Goal: Task Accomplishment & Management: Complete application form

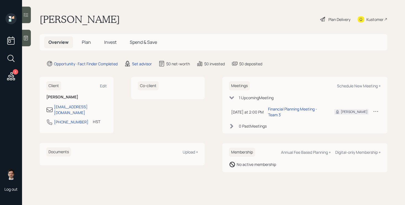
click at [143, 67] on main "[PERSON_NAME] Plan Delivery Kustomer Overview Plan Invest Spend & Save Opportun…" at bounding box center [213, 102] width 383 height 205
click at [143, 63] on div "Set advisor" at bounding box center [142, 64] width 20 height 6
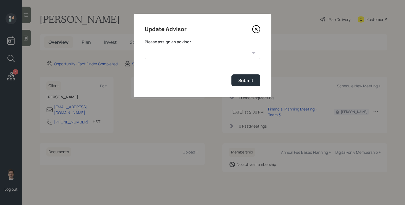
click at [201, 45] on div "Please assign an advisor [PERSON_NAME] [PERSON_NAME] [PERSON_NAME] End [PERSON_…" at bounding box center [203, 49] width 116 height 20
click at [191, 50] on select "[PERSON_NAME] [PERSON_NAME] [PERSON_NAME] End [PERSON_NAME] [PERSON_NAME] [PERS…" at bounding box center [203, 53] width 116 height 12
select select "ef6b64e1-8f62-4a74-b865-a7df4b35b836"
click at [145, 47] on select "[PERSON_NAME] [PERSON_NAME] [PERSON_NAME] End [PERSON_NAME] [PERSON_NAME] [PERS…" at bounding box center [203, 53] width 116 height 12
click at [251, 81] on div "Submit" at bounding box center [245, 80] width 15 height 6
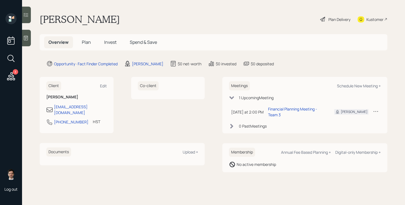
click at [87, 42] on span "Plan" at bounding box center [86, 42] width 9 height 6
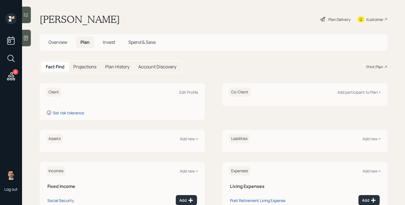
click at [54, 41] on span "Overview" at bounding box center [57, 42] width 19 height 6
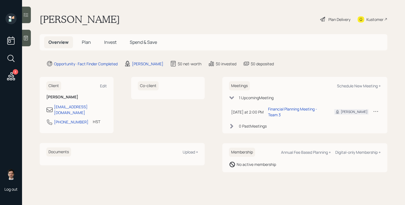
click at [84, 41] on span "Plan" at bounding box center [86, 42] width 9 height 6
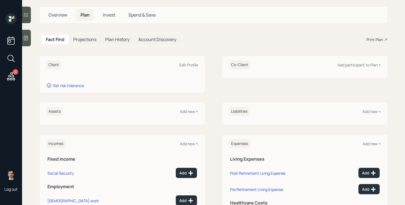
scroll to position [27, 0]
click at [191, 109] on div "Add new +" at bounding box center [189, 111] width 18 height 5
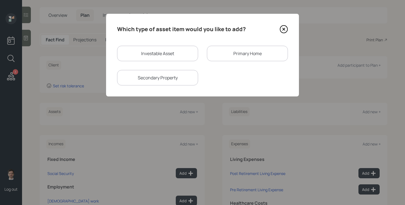
click at [161, 55] on div "Investable Asset" at bounding box center [157, 53] width 81 height 15
select select "taxable"
select select "balanced"
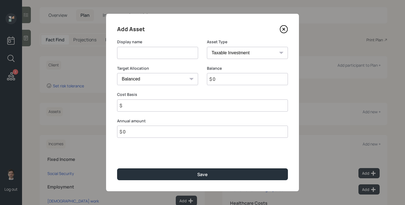
click at [149, 53] on input at bounding box center [157, 53] width 81 height 12
type input "CDs"
select select "uninvested"
type input "$ 5"
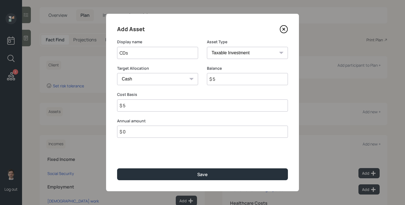
type input "$ 50"
type input "$ 500"
type input "$ 5,000"
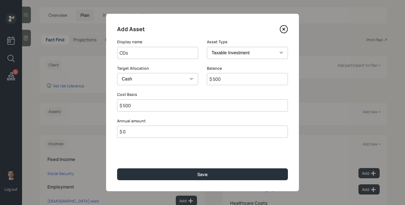
type input "$ 5,000"
type input "$ 50,000"
click at [117, 168] on button "Save" at bounding box center [202, 174] width 171 height 12
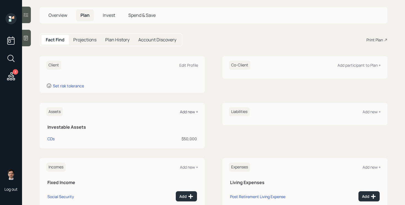
click at [188, 109] on div "Add new +" at bounding box center [189, 111] width 18 height 5
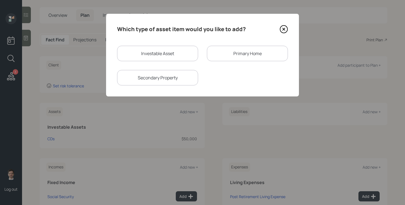
click at [176, 48] on div "Investable Asset" at bounding box center [157, 53] width 81 height 15
select select "taxable"
select select "balanced"
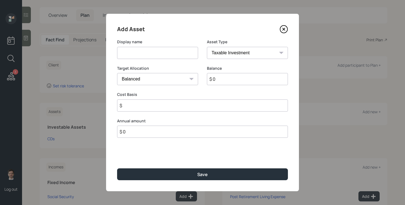
click at [162, 56] on input at bounding box center [157, 53] width 81 height 12
type input "IRA"
select select "ira"
type input "$"
type input "$ 140,000"
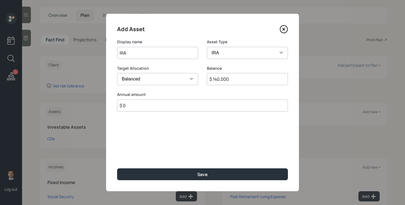
type input "$ 0"
click at [117, 168] on button "Save" at bounding box center [202, 174] width 171 height 12
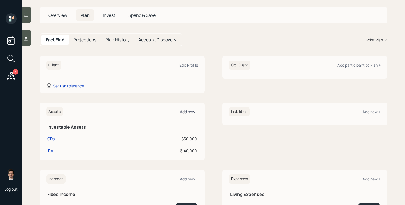
click at [190, 113] on div "Add new +" at bounding box center [189, 111] width 18 height 5
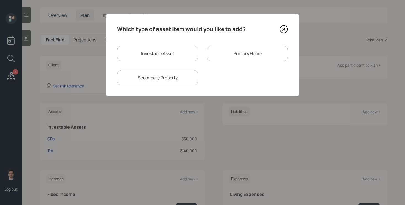
click at [148, 56] on div "Investable Asset" at bounding box center [157, 53] width 81 height 15
select select "taxable"
select select "balanced"
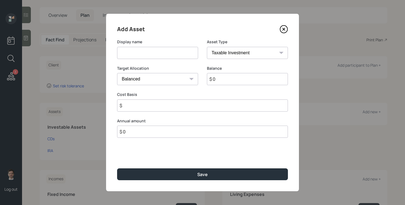
click at [144, 58] on input at bounding box center [157, 53] width 81 height 12
type input "Checking"
select select "emergency_fund"
type input "$ 5,000"
click at [117, 168] on button "Save" at bounding box center [202, 174] width 171 height 12
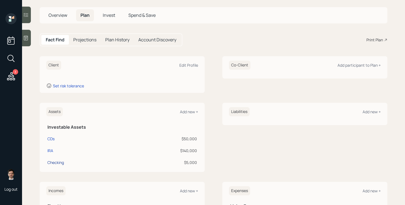
click at [59, 164] on div "Checking" at bounding box center [55, 163] width 17 height 6
select select "emergency_fund"
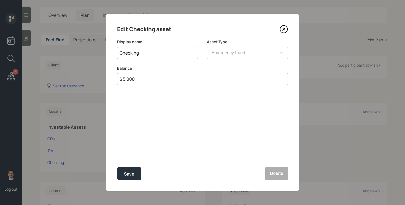
click at [140, 77] on input "$ 5,000" at bounding box center [202, 79] width 171 height 12
type input "$ 11,000"
type input "Checking and Savings"
click at [117, 167] on button "Save" at bounding box center [129, 173] width 24 height 13
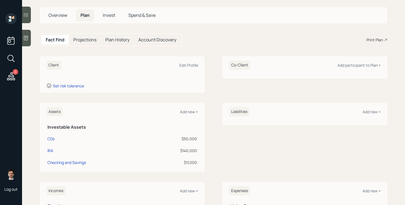
click at [188, 108] on div "Assets Add new +" at bounding box center [122, 111] width 152 height 9
click at [187, 110] on div "Add new +" at bounding box center [189, 111] width 18 height 5
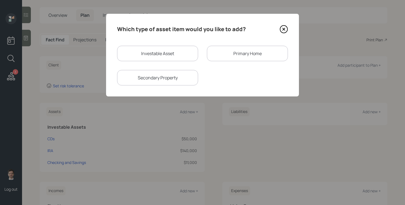
click at [159, 51] on div "Investable Asset" at bounding box center [157, 53] width 81 height 15
select select "taxable"
select select "balanced"
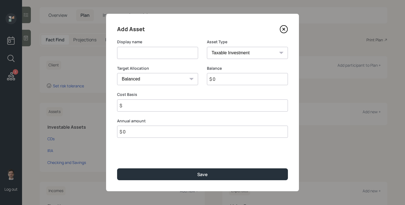
click at [141, 53] on input at bounding box center [157, 53] width 81 height 12
type input "Brokerage Account - Stocks"
type input "$ 4,000"
type input "$ 2,000"
click at [117, 168] on button "Save" at bounding box center [202, 174] width 171 height 12
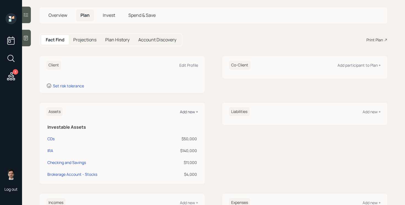
click at [188, 111] on div "Add new +" at bounding box center [189, 111] width 18 height 5
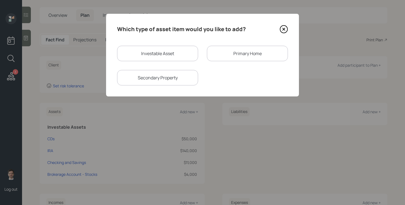
click at [270, 63] on div "Investable Asset Primary Home Secondary Property" at bounding box center [202, 66] width 171 height 40
click at [261, 58] on div "Primary Home" at bounding box center [247, 53] width 81 height 15
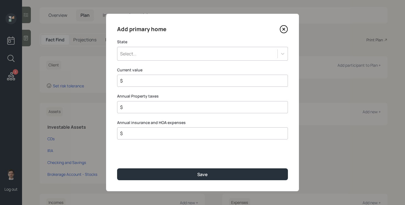
click at [174, 56] on div "Select..." at bounding box center [197, 53] width 160 height 9
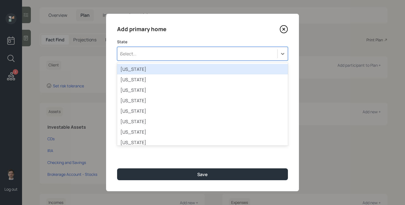
type input "ala"
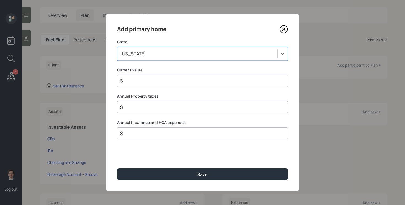
click at [160, 53] on div "[US_STATE]" at bounding box center [197, 53] width 160 height 9
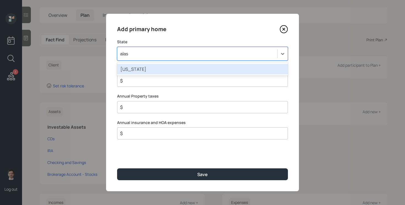
type input "alask"
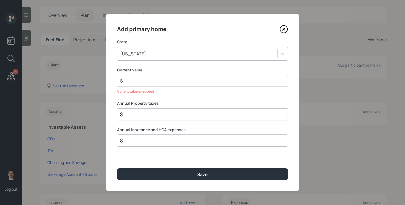
click at [179, 82] on input "$" at bounding box center [200, 80] width 161 height 7
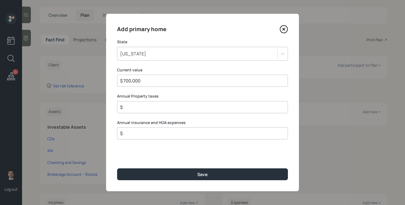
type input "$ 700,000"
click at [117, 168] on button "Save" at bounding box center [202, 174] width 171 height 12
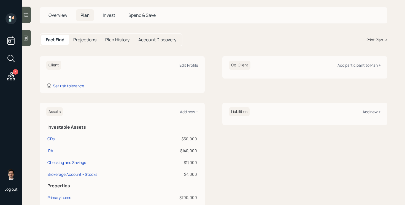
click at [367, 112] on div "Add new +" at bounding box center [372, 111] width 18 height 5
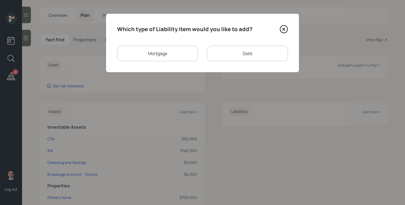
click at [154, 61] on div "Mortgage" at bounding box center [157, 53] width 81 height 15
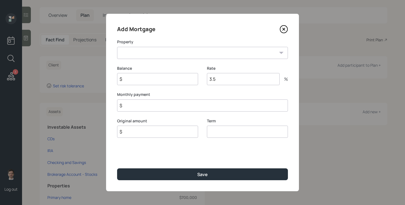
click at [141, 57] on select "AK Primary home" at bounding box center [202, 53] width 171 height 12
select select "fd875163-d020-4ba1-8ae3-e3094dce7261"
click at [117, 47] on select "AK Primary home" at bounding box center [202, 53] width 171 height 12
click at [134, 75] on input "$" at bounding box center [157, 79] width 81 height 12
type input "$ 240,000"
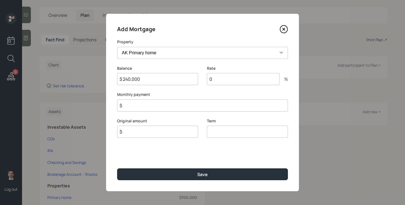
type input "0"
type input "$ 1"
type input "$ 240,000"
type input "30"
click at [117, 168] on button "Save" at bounding box center [202, 174] width 171 height 12
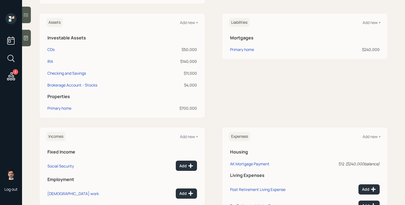
scroll to position [127, 0]
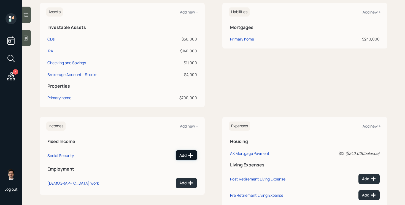
click at [184, 153] on div "Add" at bounding box center [186, 156] width 14 height 6
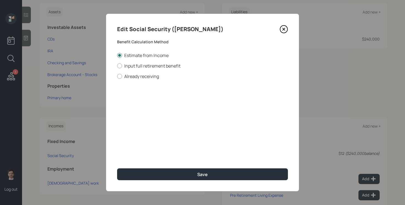
click at [143, 81] on div "Edit Social Security ([PERSON_NAME]) Benefit Calculation Method Estimate from I…" at bounding box center [202, 102] width 193 height 177
click at [141, 77] on label "Already receiving" at bounding box center [202, 76] width 171 height 6
click at [117, 76] on input "Already receiving" at bounding box center [117, 76] width 0 height 0
radio input "true"
click at [153, 102] on input "$" at bounding box center [202, 99] width 171 height 12
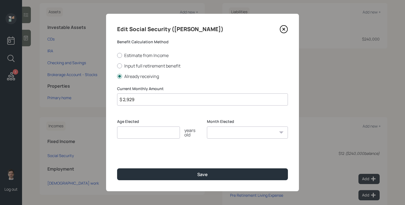
type input "$ 2,929"
type input "67"
click at [117, 168] on button "Save" at bounding box center [202, 174] width 171 height 12
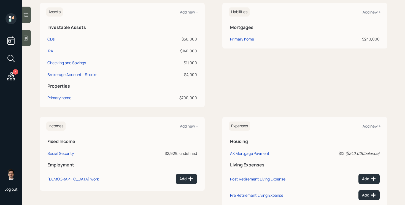
scroll to position [169, 0]
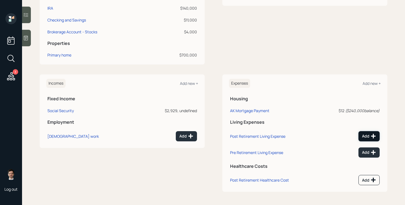
click at [369, 136] on div "Add" at bounding box center [369, 136] width 14 height 6
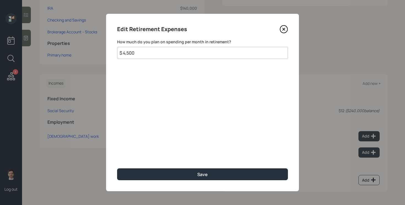
type input "$ 4,500"
click at [117, 168] on button "Save" at bounding box center [202, 174] width 171 height 12
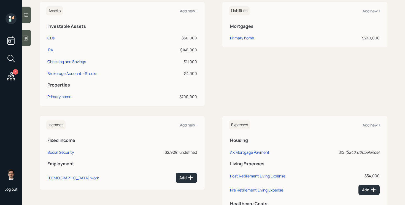
scroll to position [132, 0]
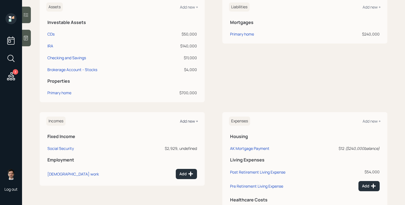
click at [192, 121] on div "Add new +" at bounding box center [189, 120] width 18 height 5
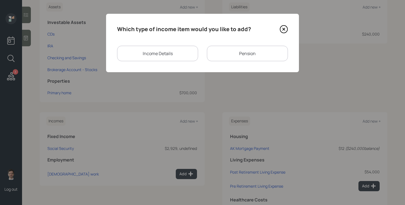
click at [151, 54] on div "Income Details" at bounding box center [157, 53] width 81 height 15
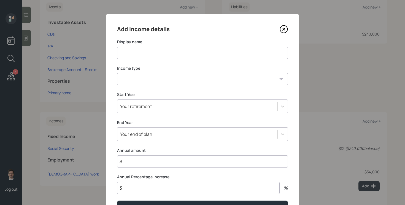
click at [148, 54] on input at bounding box center [202, 53] width 171 height 12
type input "[DEMOGRAPHIC_DATA] Work"
select select "part_time"
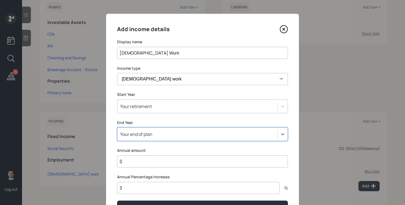
click at [162, 136] on div "Select is focused ,type to refine list, press Down to open the menu, Your end o…" at bounding box center [202, 134] width 171 height 14
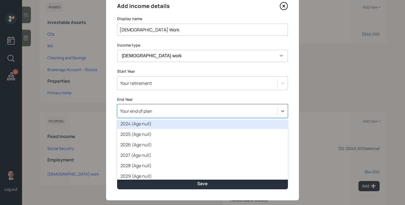
scroll to position [45, 0]
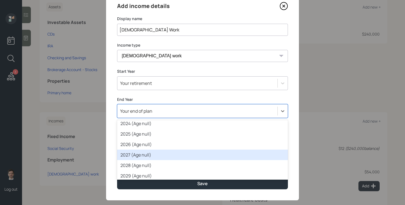
click at [161, 156] on div "2027 (Age null)" at bounding box center [202, 155] width 171 height 10
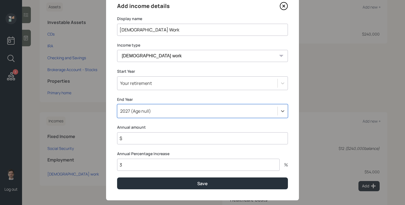
click at [155, 140] on input "$" at bounding box center [202, 138] width 171 height 12
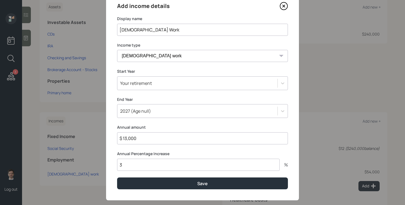
type input "$ 13,000"
click at [117, 177] on button "Save" at bounding box center [202, 183] width 171 height 12
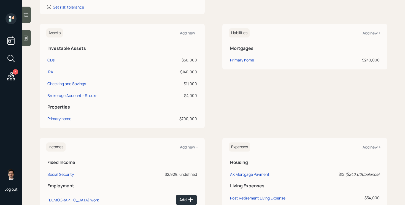
scroll to position [95, 0]
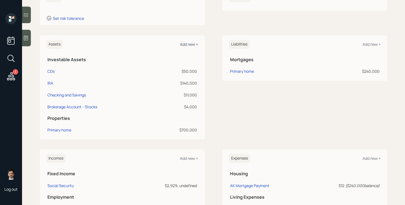
click at [190, 43] on div "Add new +" at bounding box center [189, 44] width 18 height 5
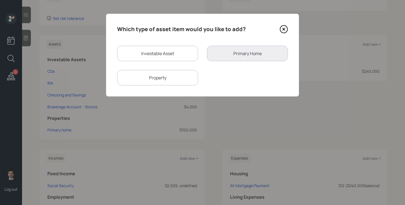
click at [150, 79] on div "Property" at bounding box center [157, 77] width 81 height 15
select select "rental_property"
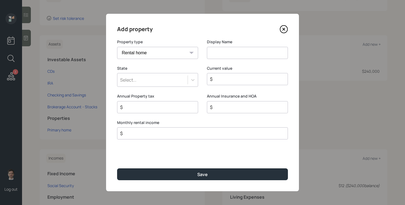
click at [234, 52] on input at bounding box center [247, 53] width 81 height 12
type input "Rental Property"
click at [193, 77] on icon at bounding box center [193, 80] width 6 height 6
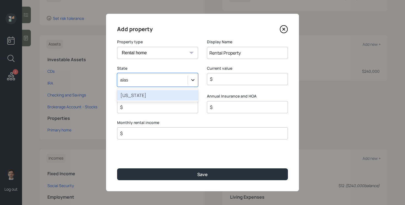
type input "alask"
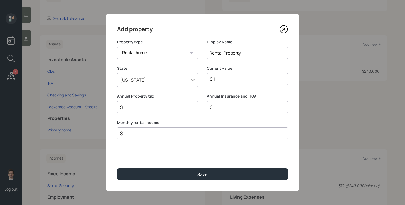
type input "$ 1"
type input "$ 1,895"
click at [117, 168] on button "Save" at bounding box center [202, 174] width 171 height 12
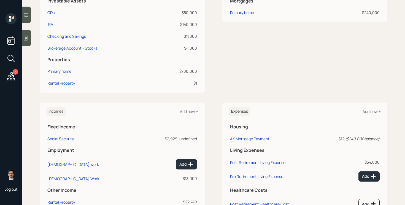
scroll to position [162, 0]
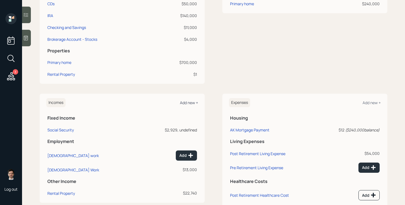
click at [188, 103] on div "Add new +" at bounding box center [189, 102] width 18 height 5
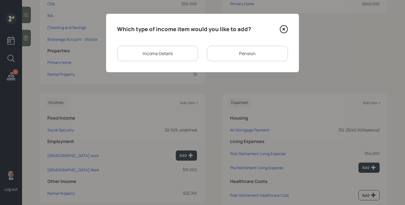
drag, startPoint x: 183, startPoint y: 53, endPoint x: 233, endPoint y: 53, distance: 50.4
click at [233, 53] on div "Income Details Pension" at bounding box center [202, 53] width 171 height 15
click at [233, 53] on div "Pension" at bounding box center [247, 53] width 81 height 15
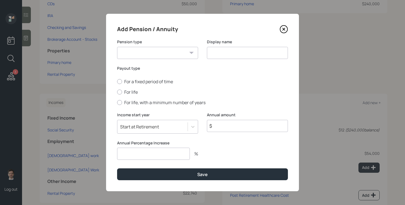
click at [148, 54] on select "Pension Annuity" at bounding box center [157, 53] width 81 height 12
select select "pension"
click at [117, 47] on select "Pension Annuity" at bounding box center [157, 53] width 81 height 12
click at [225, 53] on input at bounding box center [247, 53] width 81 height 12
type input "Pension"
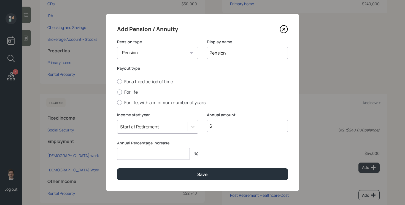
click at [130, 92] on label "For life" at bounding box center [202, 92] width 171 height 6
click at [117, 92] on input "For life" at bounding box center [117, 92] width 0 height 0
radio input "true"
click at [219, 126] on input "$" at bounding box center [247, 126] width 81 height 12
type input "$ 26,600"
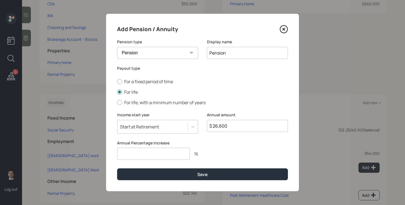
click at [157, 152] on input "number" at bounding box center [153, 154] width 73 height 12
type input "0"
click at [117, 168] on button "Save" at bounding box center [202, 174] width 171 height 12
